Goal: Task Accomplishment & Management: Manage account settings

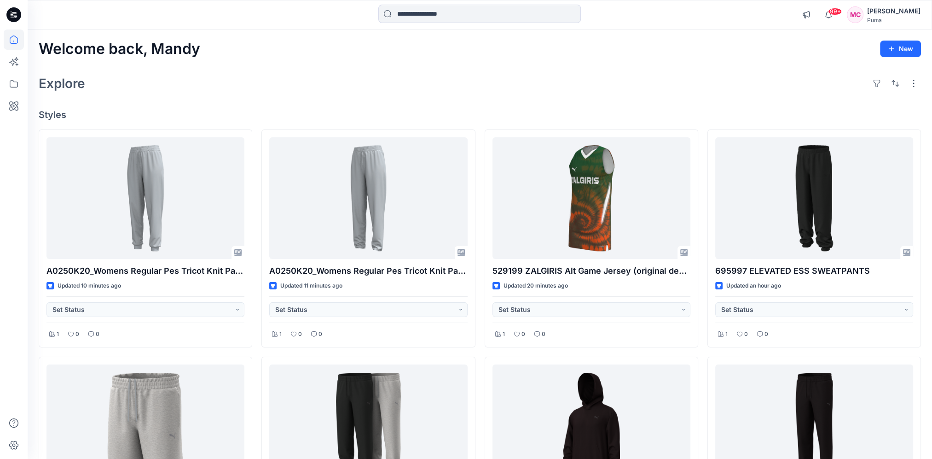
click at [887, 18] on div "Puma" at bounding box center [894, 20] width 53 height 7
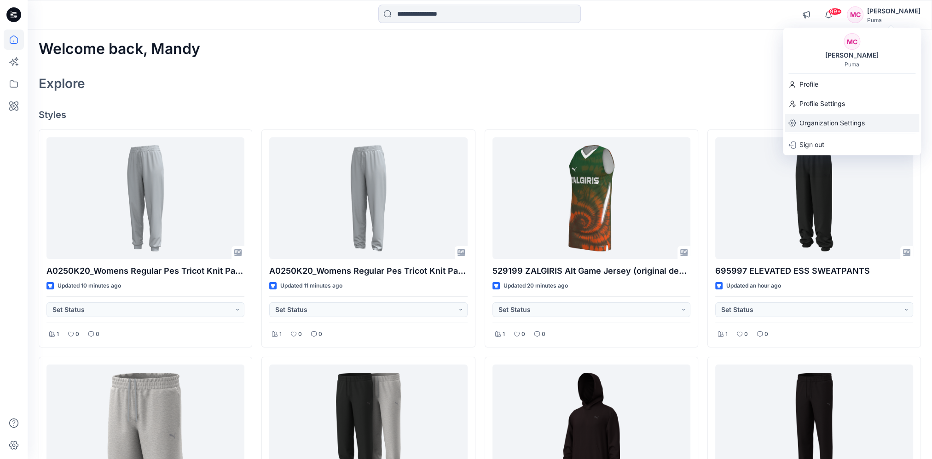
click at [826, 124] on p "Organization Settings" at bounding box center [832, 122] width 65 height 17
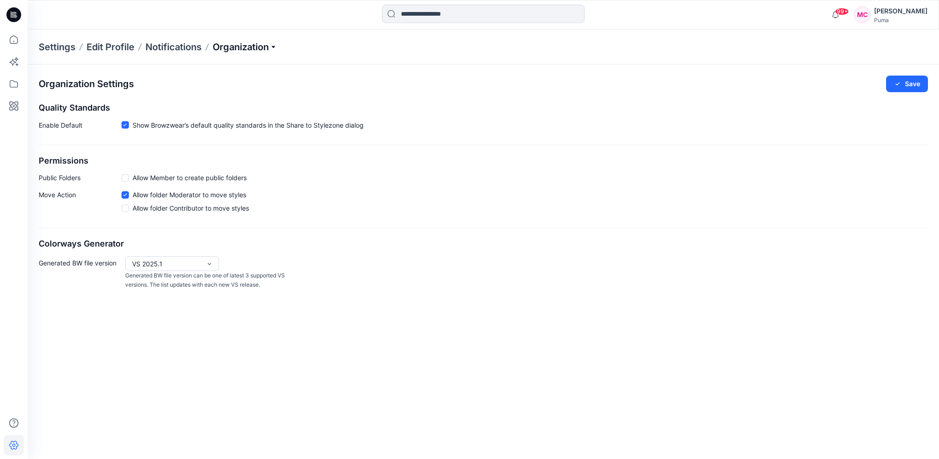
click at [268, 41] on p "Organization" at bounding box center [245, 47] width 64 height 13
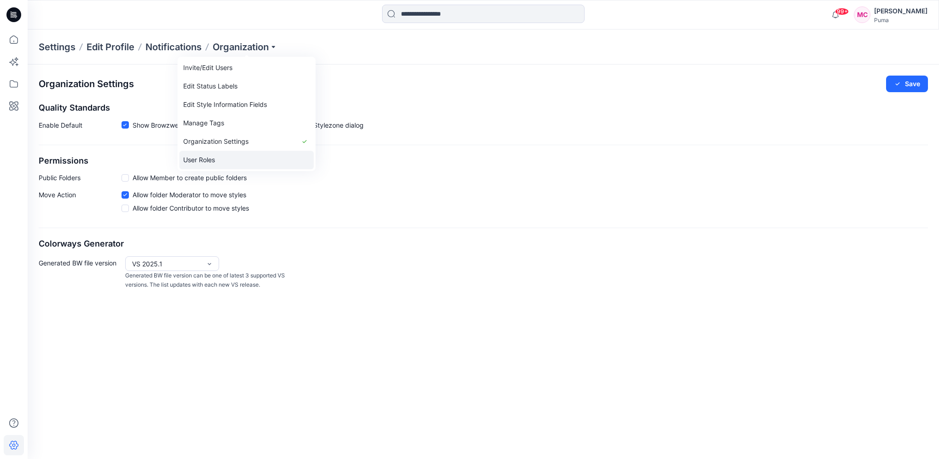
click at [232, 157] on link "User Roles" at bounding box center [247, 160] width 134 height 18
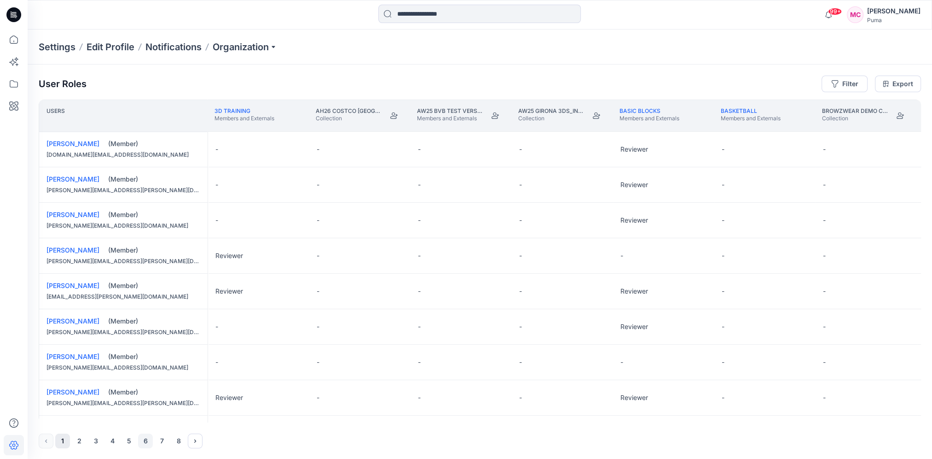
click at [147, 440] on button "6" at bounding box center [145, 440] width 15 height 15
click at [132, 443] on button "5" at bounding box center [129, 440] width 15 height 15
click at [110, 437] on button "4" at bounding box center [112, 440] width 15 height 15
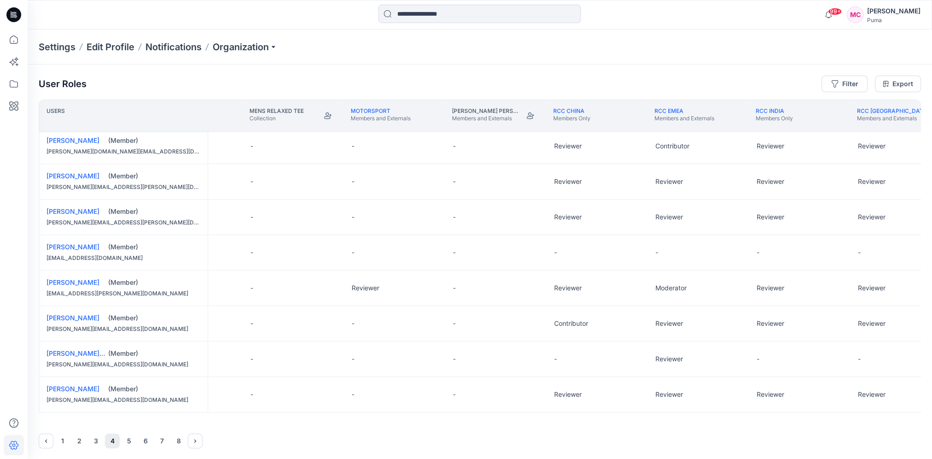
scroll to position [606, 1384]
click at [735, 356] on button "Edit Role" at bounding box center [733, 358] width 17 height 17
click at [692, 414] on button "Contributor" at bounding box center [689, 411] width 99 height 17
click at [661, 63] on div "Settings Edit Profile Notifications Organization" at bounding box center [480, 46] width 905 height 35
